Goal: Task Accomplishment & Management: Use online tool/utility

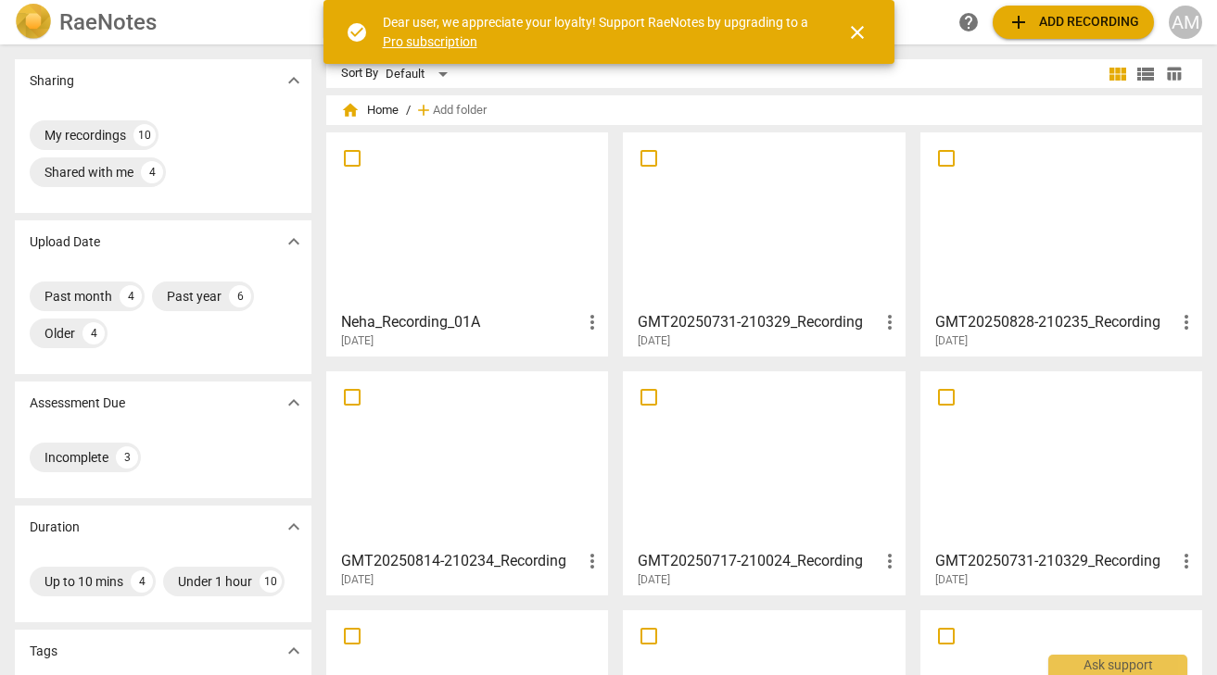
click at [1060, 20] on span "add Add recording" at bounding box center [1073, 22] width 132 height 22
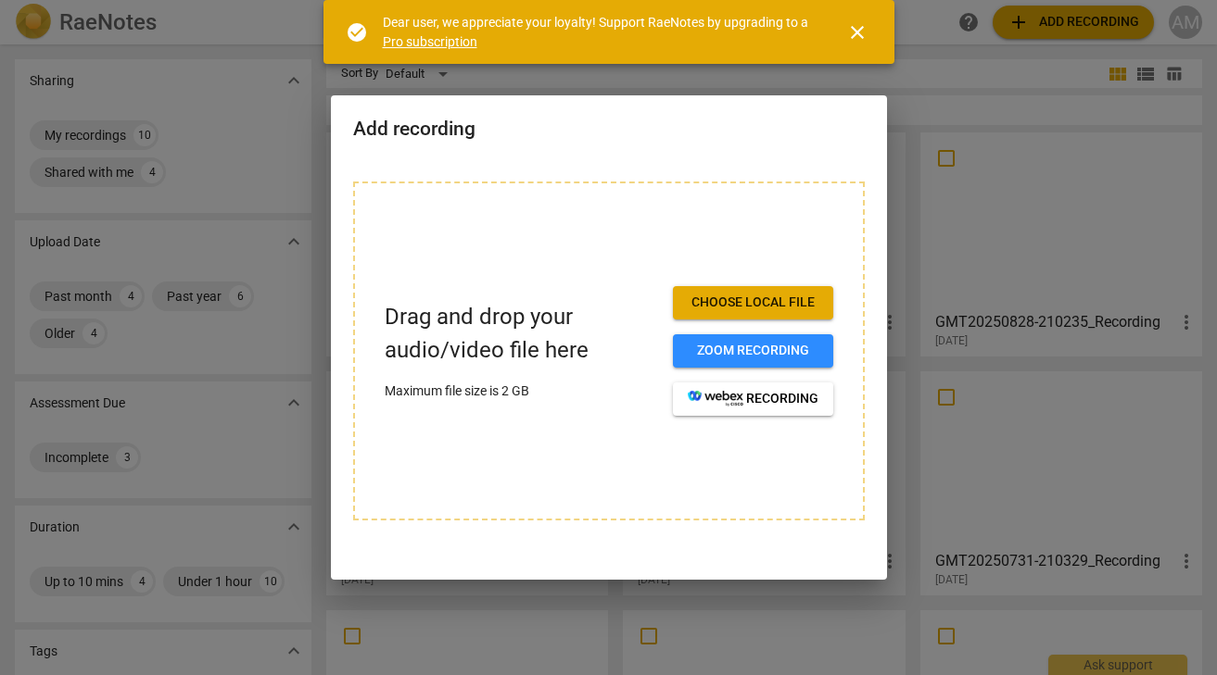
click at [719, 306] on span "Choose local file" at bounding box center [753, 303] width 131 height 19
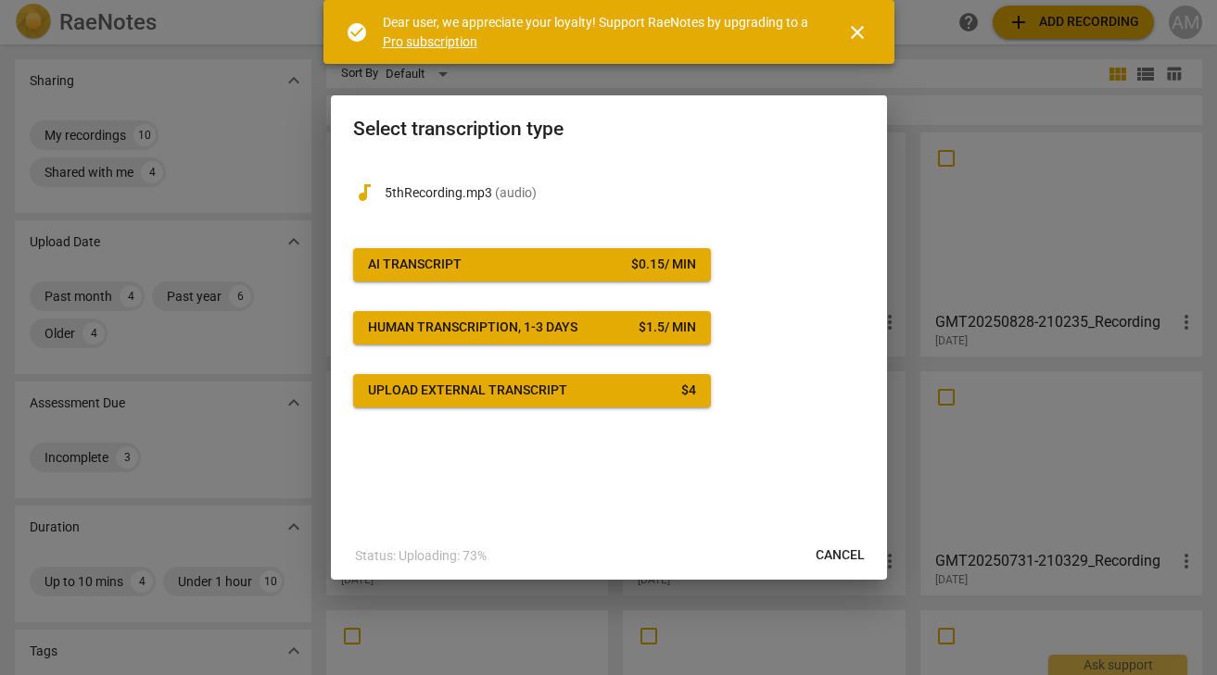
click at [573, 275] on button "AI Transcript $ 0.15 / min" at bounding box center [532, 264] width 358 height 33
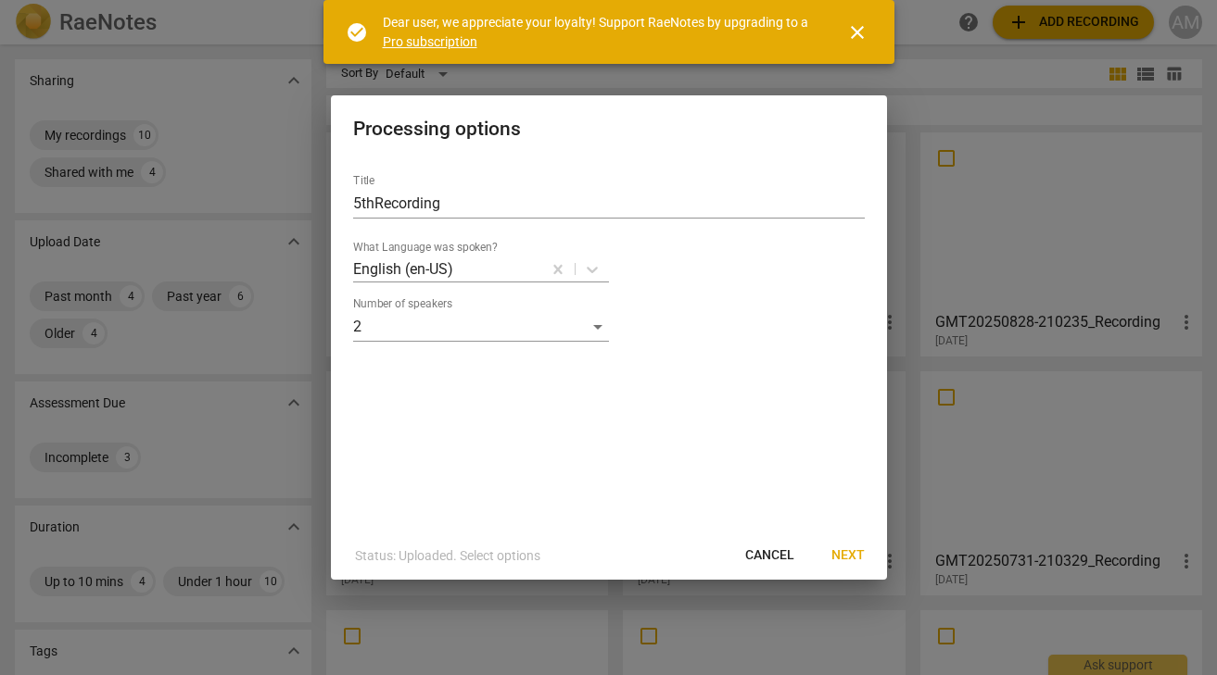
click at [859, 555] on span "Next" at bounding box center [847, 556] width 33 height 19
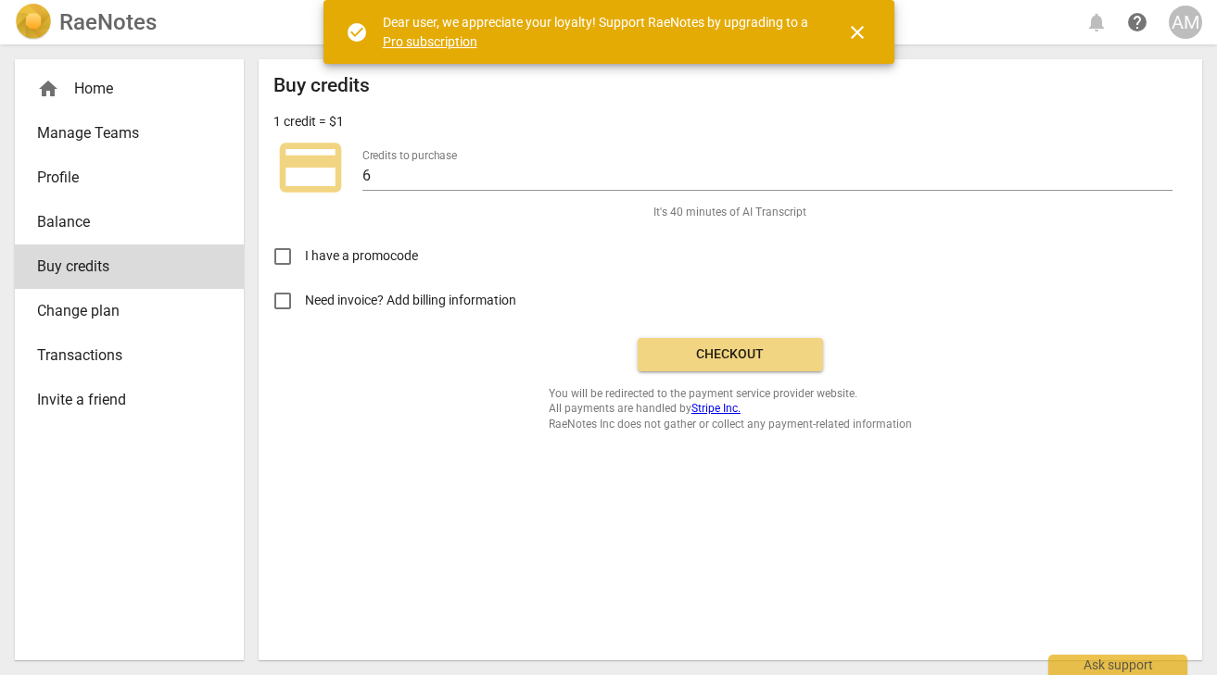
click at [693, 359] on span "Checkout" at bounding box center [730, 355] width 156 height 19
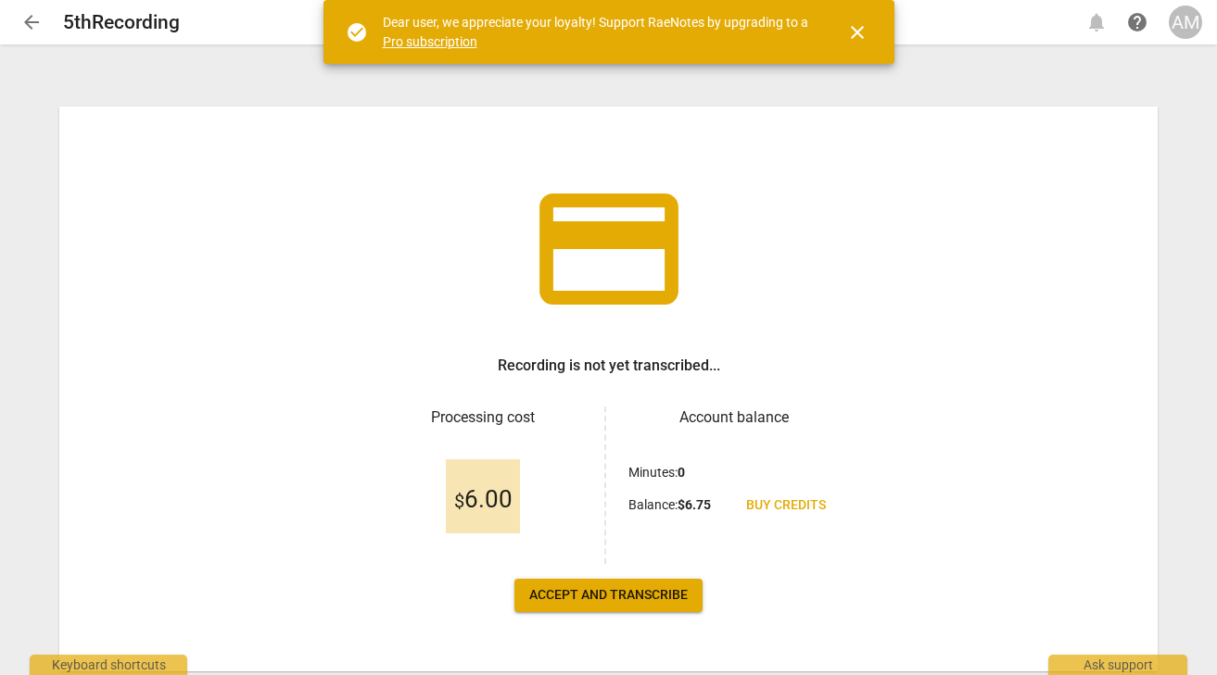
click at [665, 597] on span "Accept and transcribe" at bounding box center [608, 596] width 158 height 19
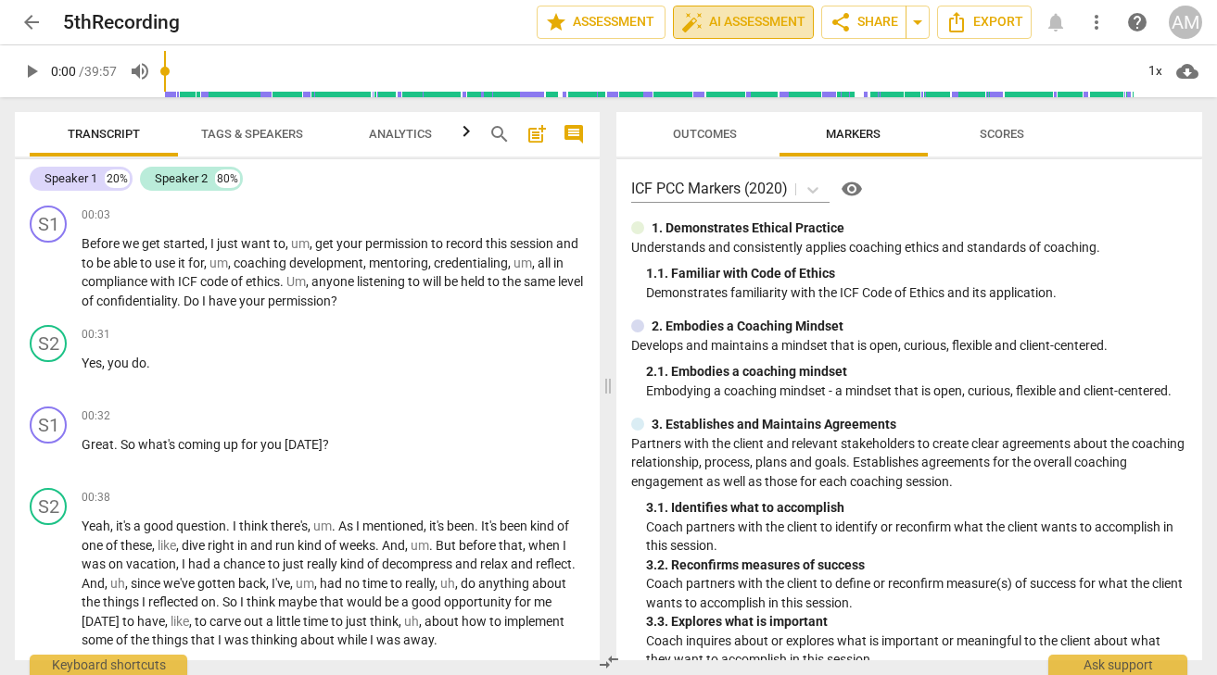
click at [787, 26] on span "auto_fix_high AI Assessment" at bounding box center [743, 22] width 124 height 22
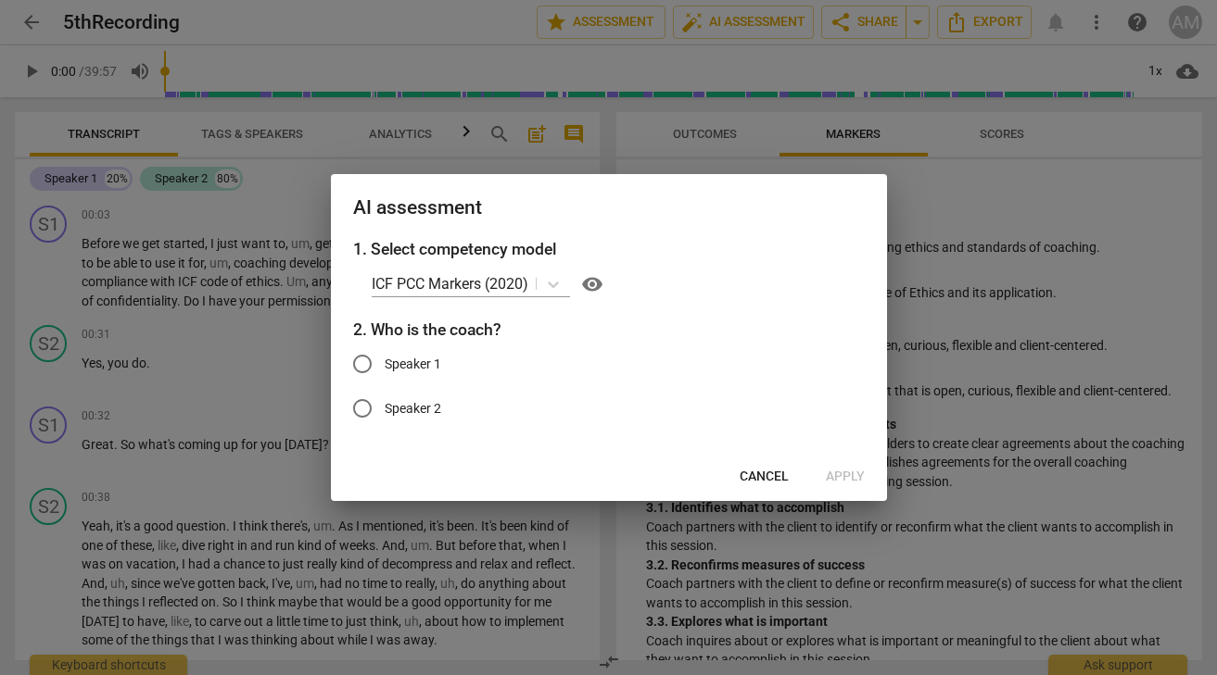
click at [372, 354] on input "Speaker 1" at bounding box center [362, 364] width 44 height 44
radio input "true"
click at [851, 468] on span "Apply" at bounding box center [845, 477] width 39 height 19
